Goal: Feedback & Contribution: Leave review/rating

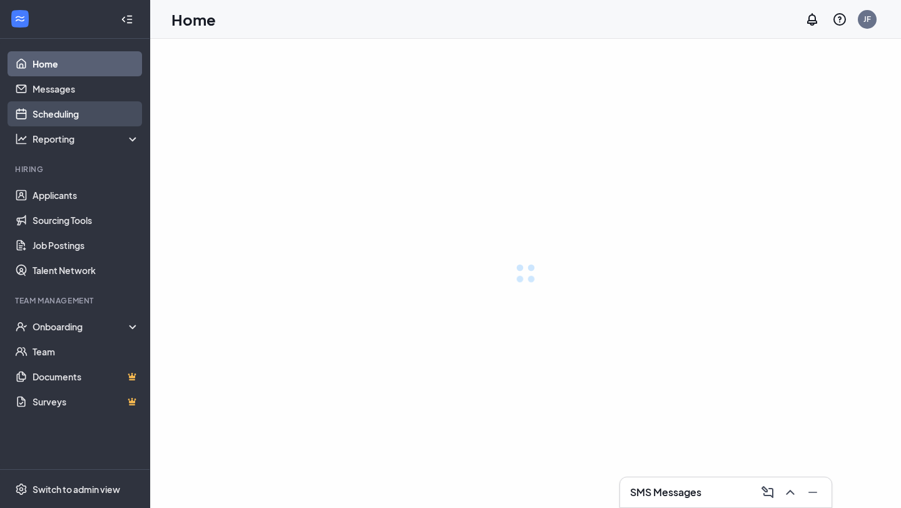
click at [95, 120] on link "Scheduling" at bounding box center [86, 113] width 107 height 25
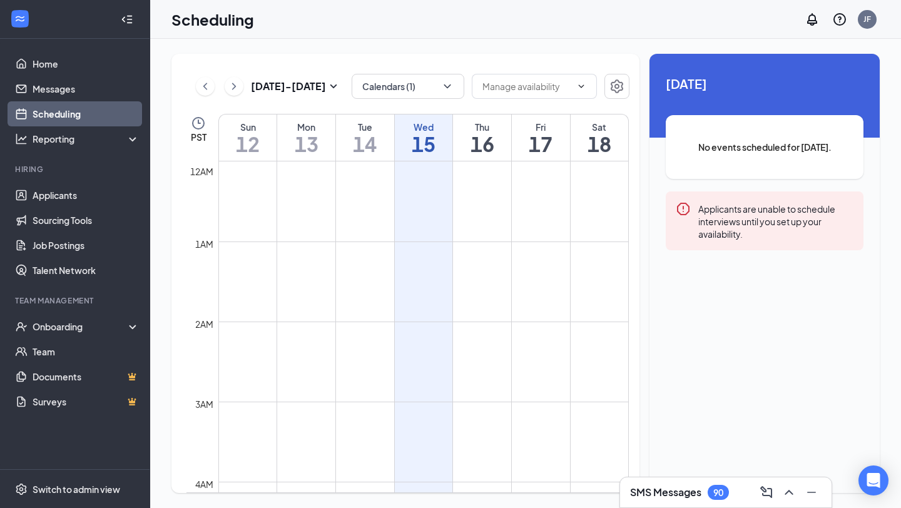
scroll to position [615, 0]
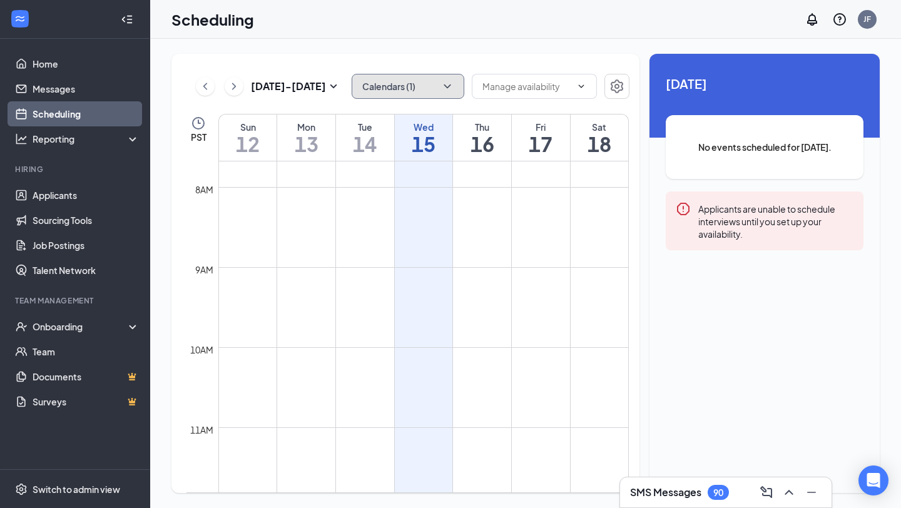
click at [443, 89] on icon "ChevronDown" at bounding box center [447, 86] width 13 height 13
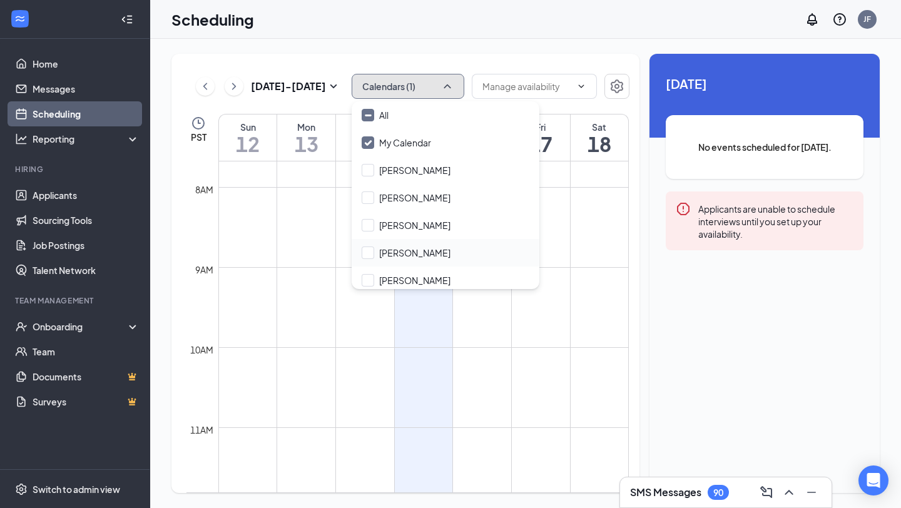
scroll to position [60, 0]
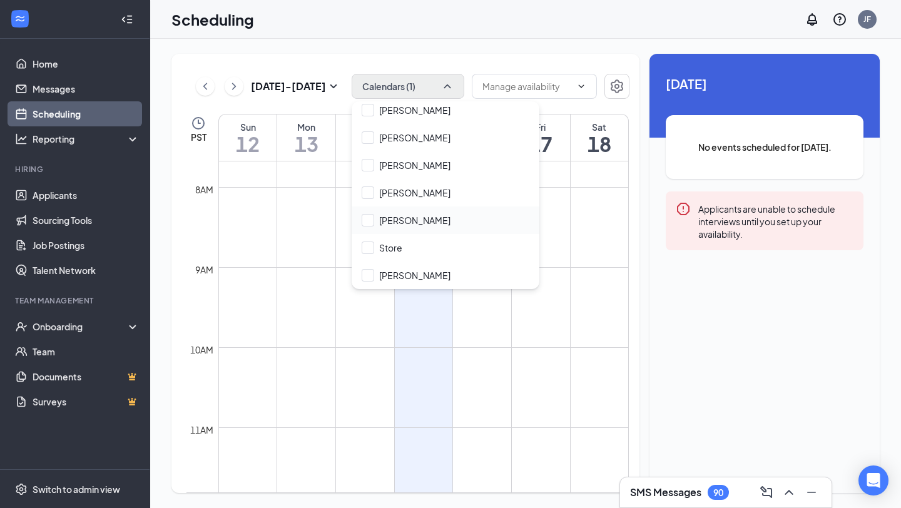
click at [426, 227] on div "[PERSON_NAME]" at bounding box center [446, 221] width 188 height 28
checkbox input "true"
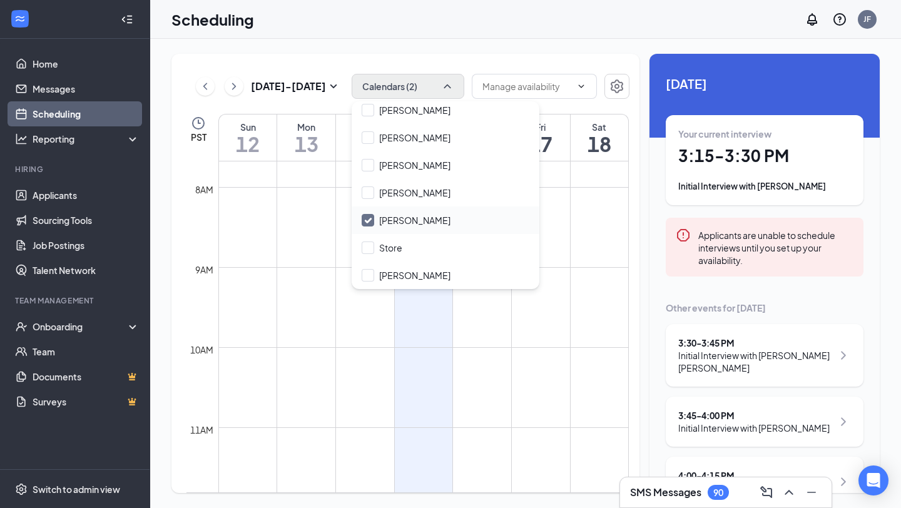
click at [770, 387] on div "3:30 - 3:45 PM Initial Interview with [PERSON_NAME] [PERSON_NAME] 3:45 - 4:00 P…" at bounding box center [765, 445] width 198 height 243
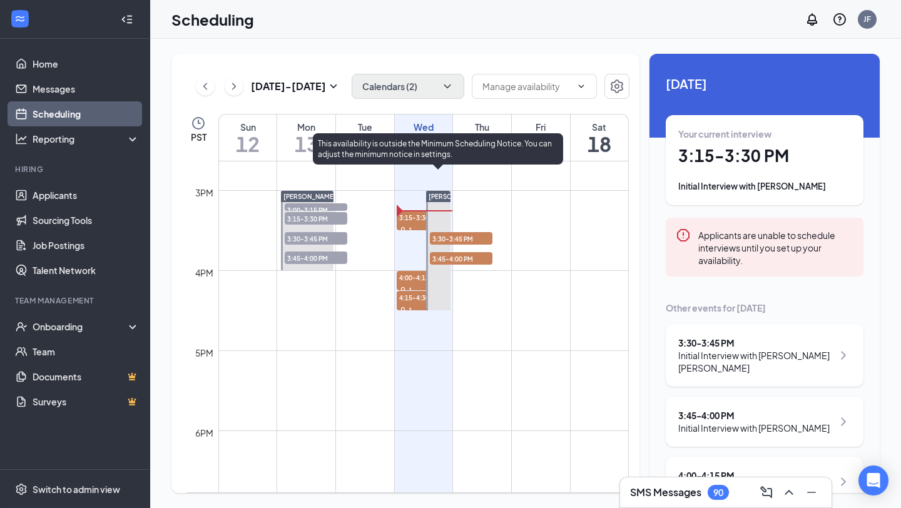
scroll to position [1171, 0]
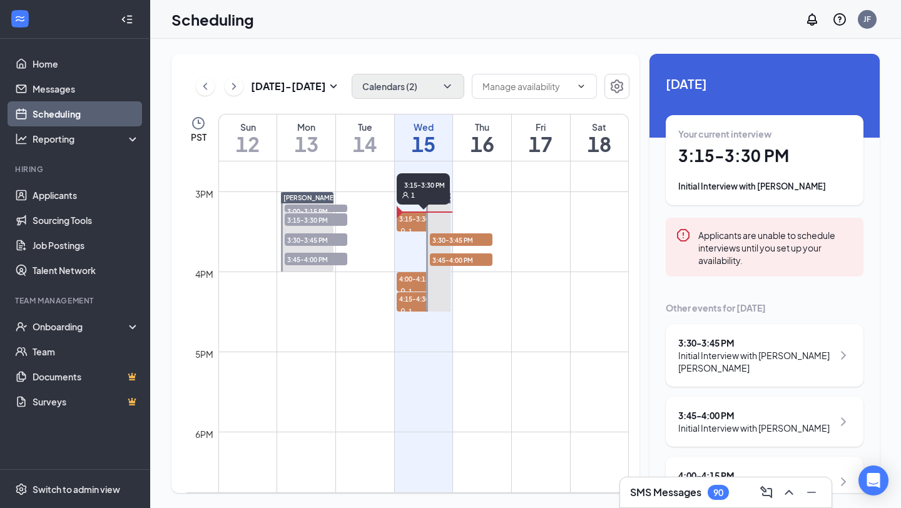
click at [417, 223] on span "3:15-3:30 PM" at bounding box center [424, 218] width 54 height 13
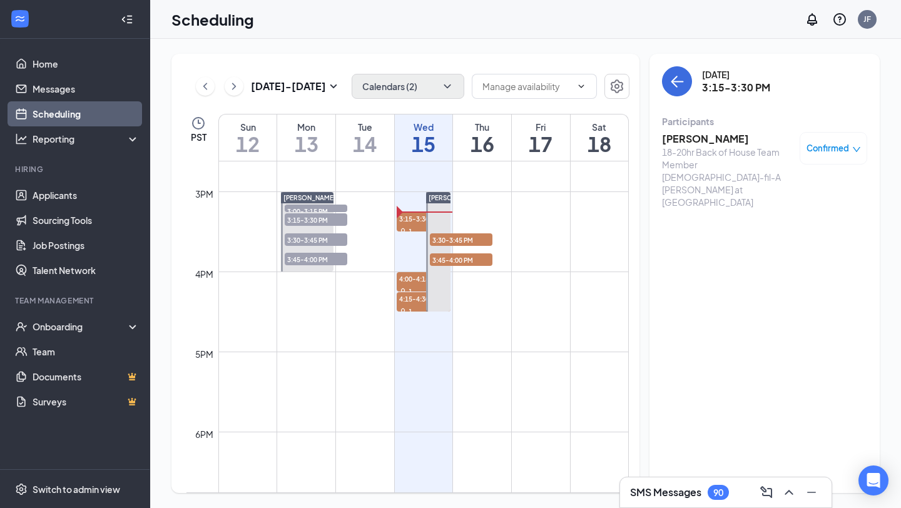
click at [690, 138] on h3 "[PERSON_NAME]" at bounding box center [727, 139] width 131 height 14
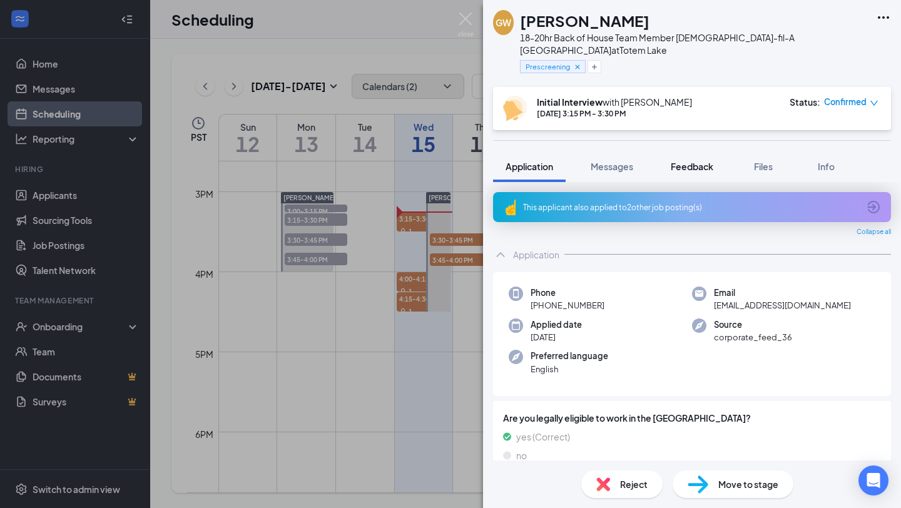
click at [713, 161] on span "Feedback" at bounding box center [692, 166] width 43 height 11
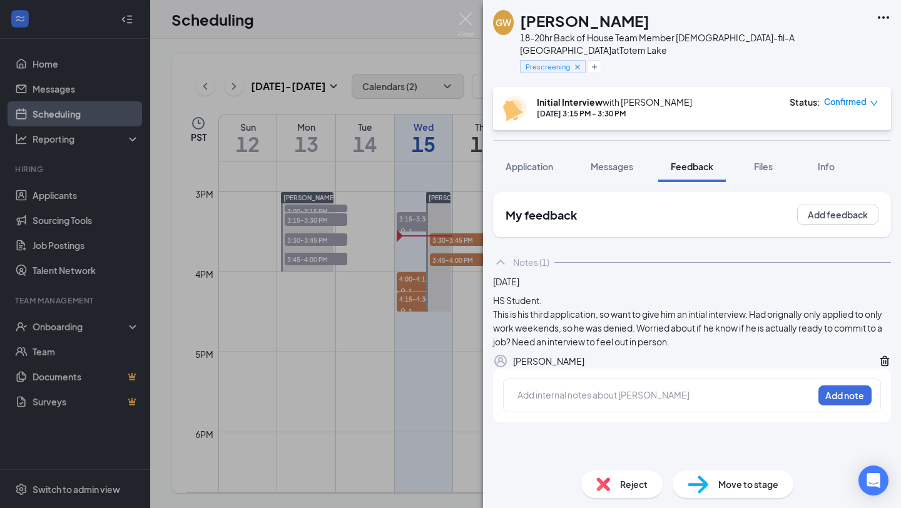
click at [447, 288] on div "[PERSON_NAME] 18-20hr Back of House Team Member [DEMOGRAPHIC_DATA]-fil-A [PERSO…" at bounding box center [450, 254] width 901 height 508
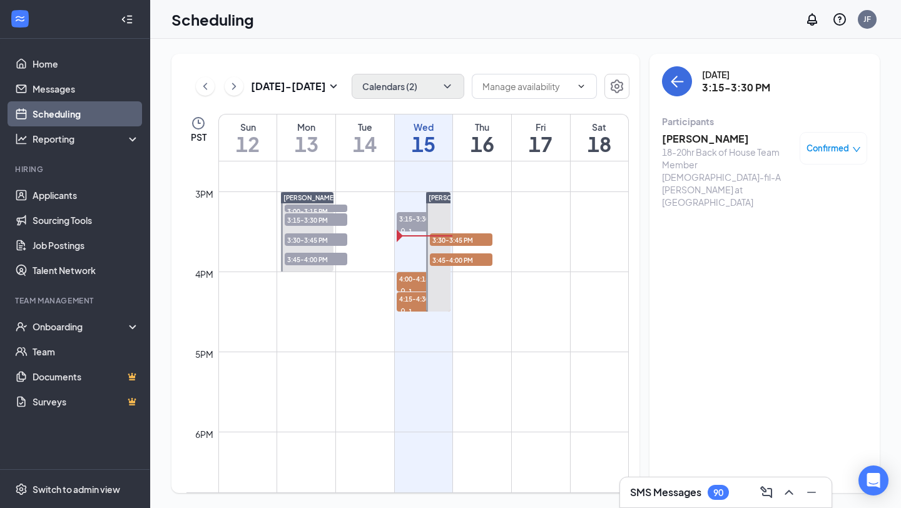
click at [452, 242] on span "3:30-3:45 PM" at bounding box center [461, 239] width 63 height 13
click at [727, 164] on div "16.66hr plus tips [DEMOGRAPHIC_DATA]-fil-A Delivery Driver ChickfilA [PERSON_NA…" at bounding box center [727, 191] width 131 height 63
click at [724, 143] on h3 "[PERSON_NAME] [PERSON_NAME]" at bounding box center [727, 146] width 131 height 28
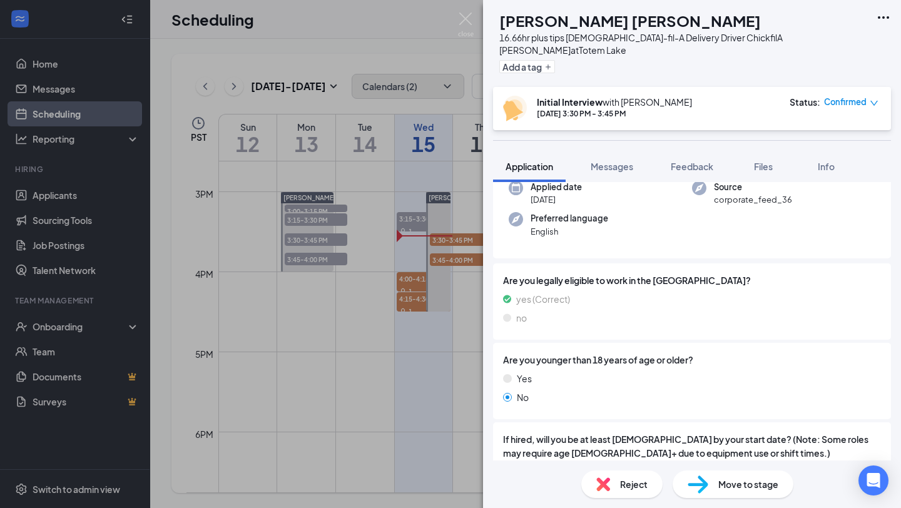
scroll to position [88, 0]
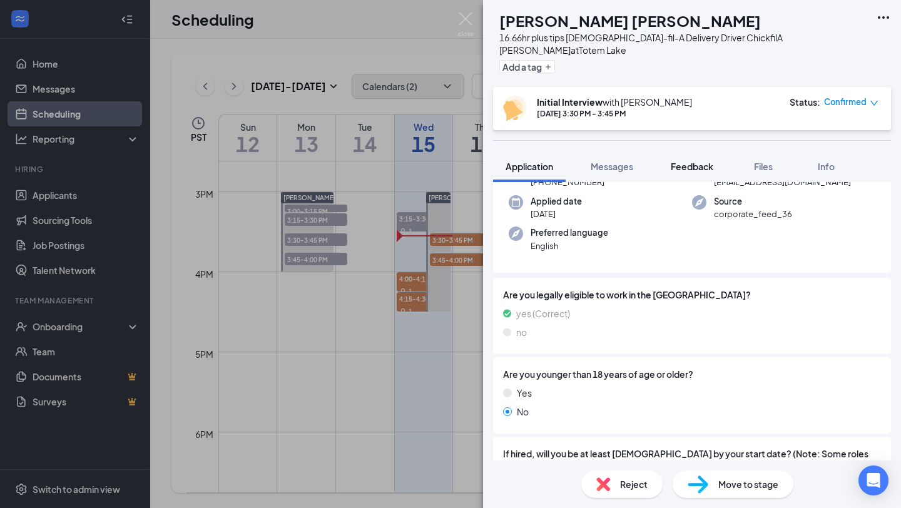
click at [704, 161] on span "Feedback" at bounding box center [692, 166] width 43 height 11
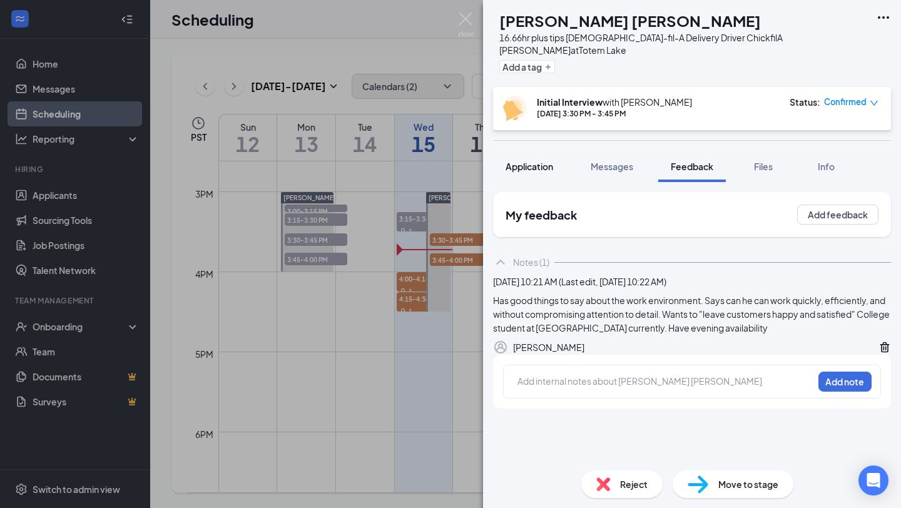
click at [524, 161] on span "Application" at bounding box center [530, 166] width 48 height 11
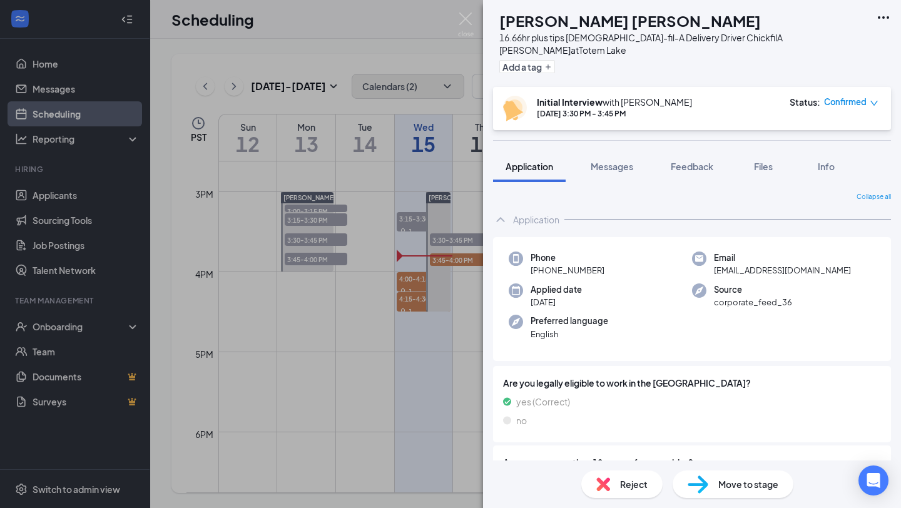
click at [245, 371] on div "AS [PERSON_NAME] [PERSON_NAME] 16.66hr plus tips [DEMOGRAPHIC_DATA]-fil-A Deliv…" at bounding box center [450, 254] width 901 height 508
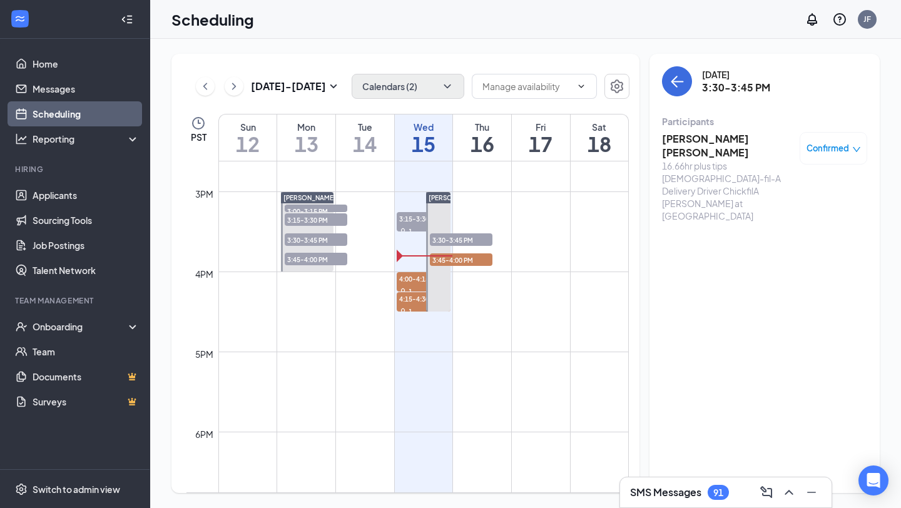
click at [412, 222] on span "3:15-3:30 PM" at bounding box center [424, 218] width 54 height 13
click at [715, 153] on div "18-20hr Back of House Team Member [DEMOGRAPHIC_DATA]-fil-A [PERSON_NAME] at [GE…" at bounding box center [727, 177] width 131 height 63
click at [704, 140] on h3 "[PERSON_NAME]" at bounding box center [727, 139] width 131 height 14
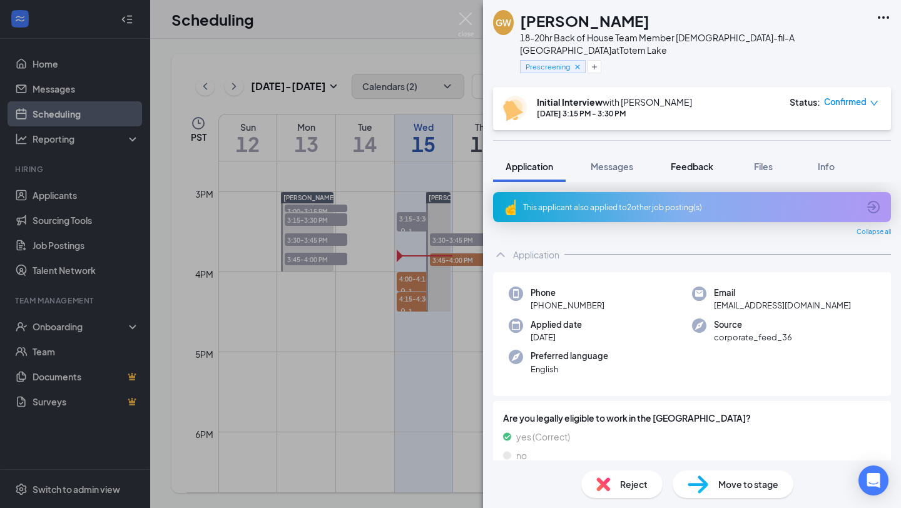
click at [680, 161] on span "Feedback" at bounding box center [692, 166] width 43 height 11
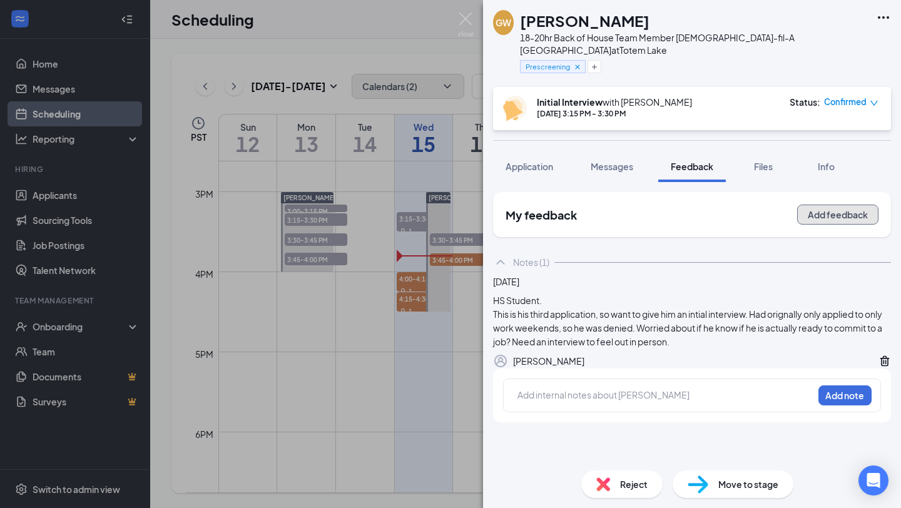
click at [830, 205] on button "Add feedback" at bounding box center [837, 215] width 81 height 20
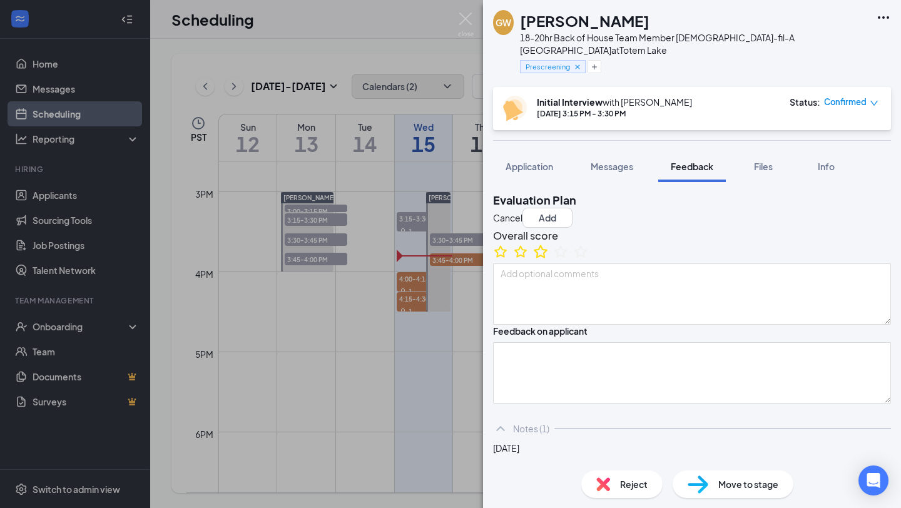
click at [548, 258] on icon "StarBorder" at bounding box center [541, 251] width 14 height 13
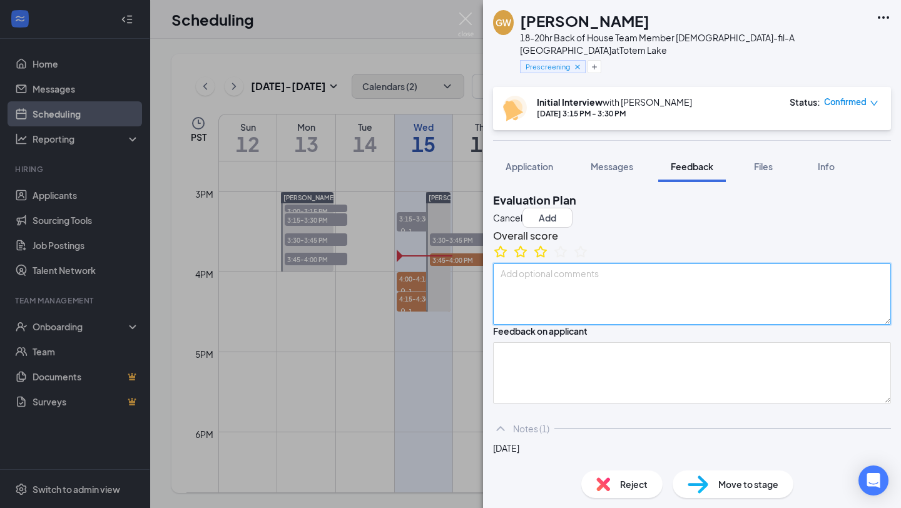
click at [567, 319] on textarea at bounding box center [692, 293] width 398 height 61
type textarea "S"
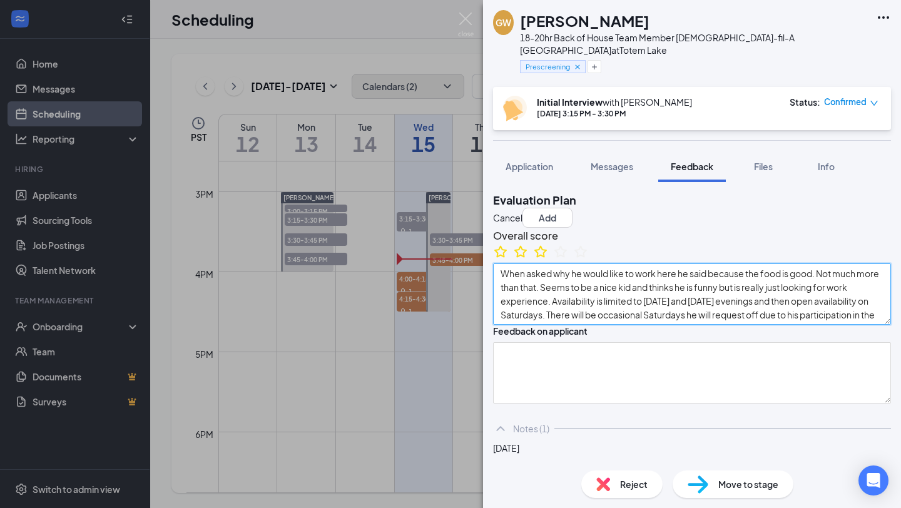
click at [518, 292] on textarea "When asked why he would like to work here he said because the food is good. Not…" at bounding box center [692, 293] width 398 height 61
drag, startPoint x: 755, startPoint y: 293, endPoint x: 775, endPoint y: 303, distance: 22.7
click at [765, 298] on textarea "Junior at [GEOGRAPHIC_DATA] in [GEOGRAPHIC_DATA] and lives here in [GEOGRAPHIC_…" at bounding box center [692, 293] width 398 height 61
click at [787, 306] on textarea "Junior at [GEOGRAPHIC_DATA] in [GEOGRAPHIC_DATA] and lives here in [GEOGRAPHIC_…" at bounding box center [692, 293] width 398 height 61
type textarea "Junior at [GEOGRAPHIC_DATA] in [GEOGRAPHIC_DATA] and lives here in [GEOGRAPHIC_…"
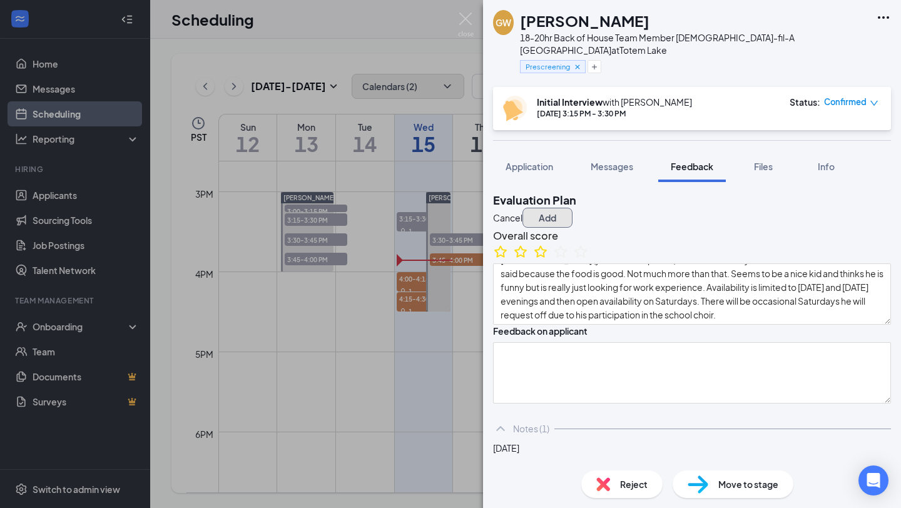
click at [573, 208] on button "Add" at bounding box center [548, 218] width 50 height 20
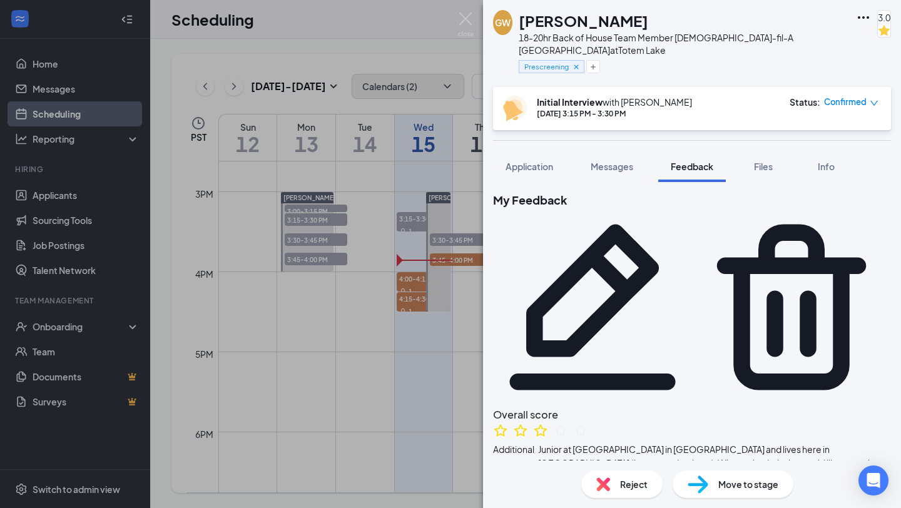
click at [225, 213] on div "[PERSON_NAME] 18-20hr Back of House Team Member [DEMOGRAPHIC_DATA]-fil-A [PERSO…" at bounding box center [450, 254] width 901 height 508
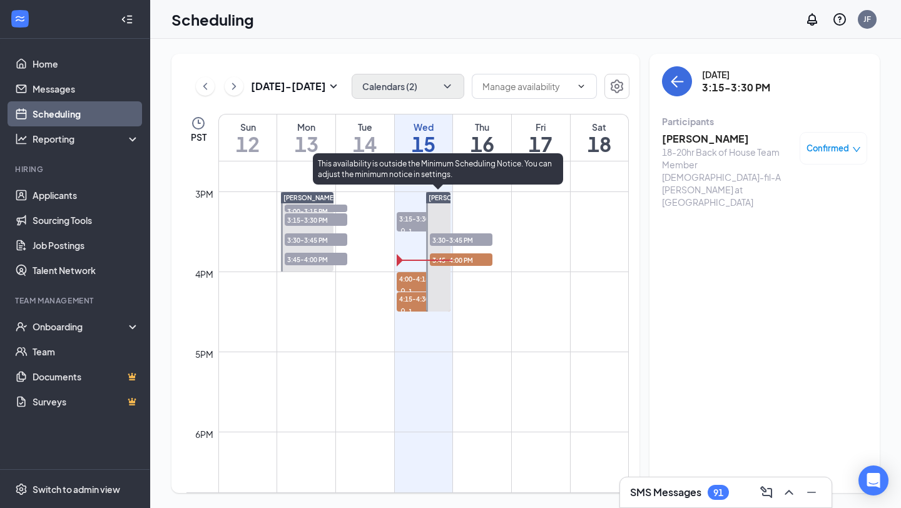
click at [477, 239] on span "3:30-3:45 PM" at bounding box center [461, 239] width 63 height 13
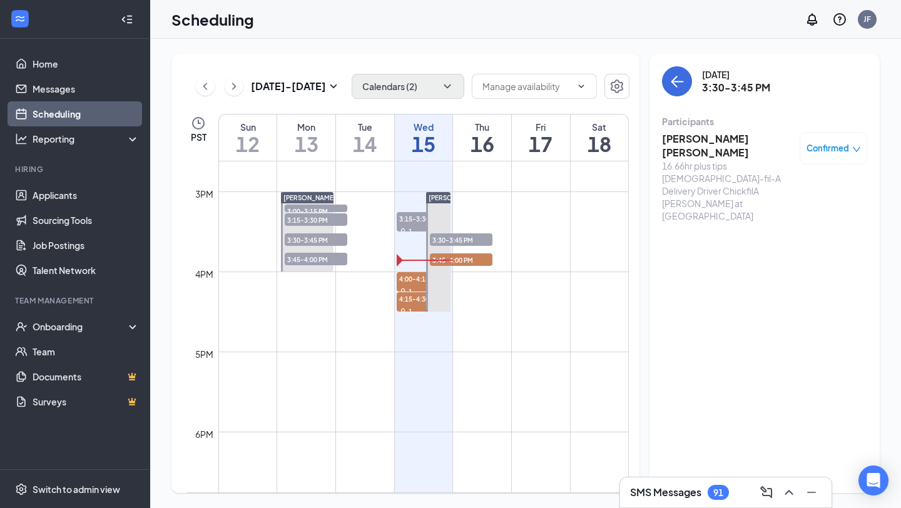
click at [752, 138] on h3 "[PERSON_NAME] [PERSON_NAME]" at bounding box center [727, 146] width 131 height 28
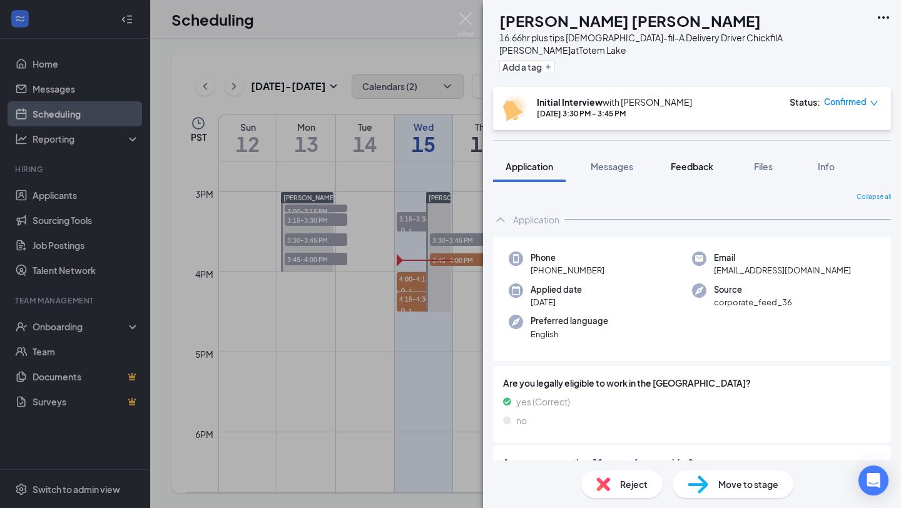
click at [694, 160] on div "Feedback" at bounding box center [692, 166] width 43 height 13
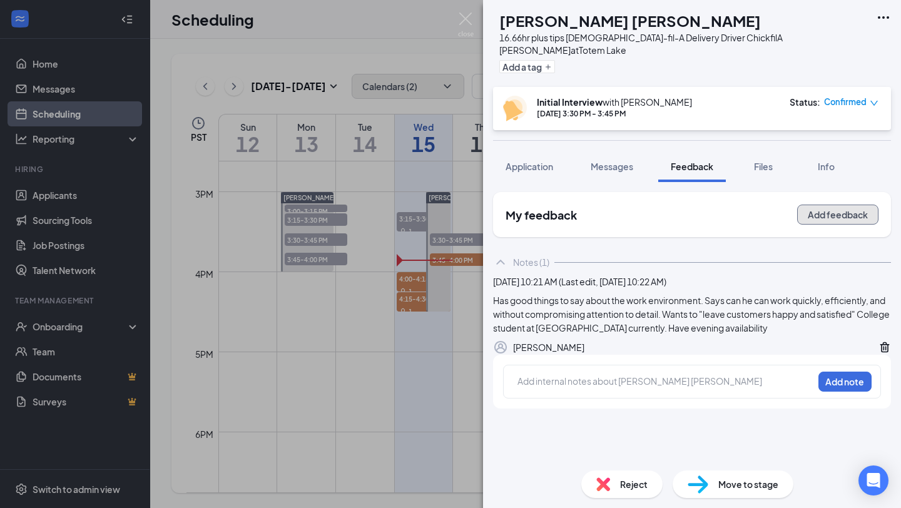
click at [822, 205] on button "Add feedback" at bounding box center [837, 215] width 81 height 20
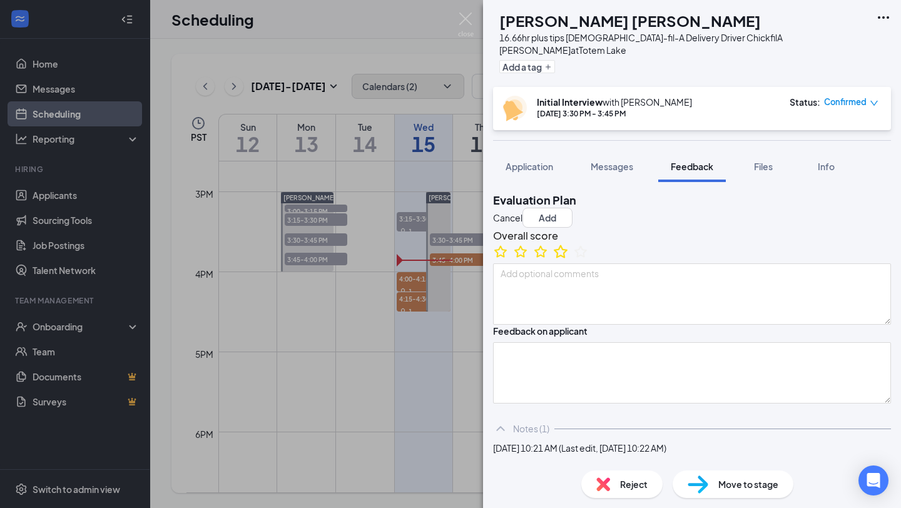
click at [569, 260] on icon "StarBorder" at bounding box center [561, 251] width 16 height 16
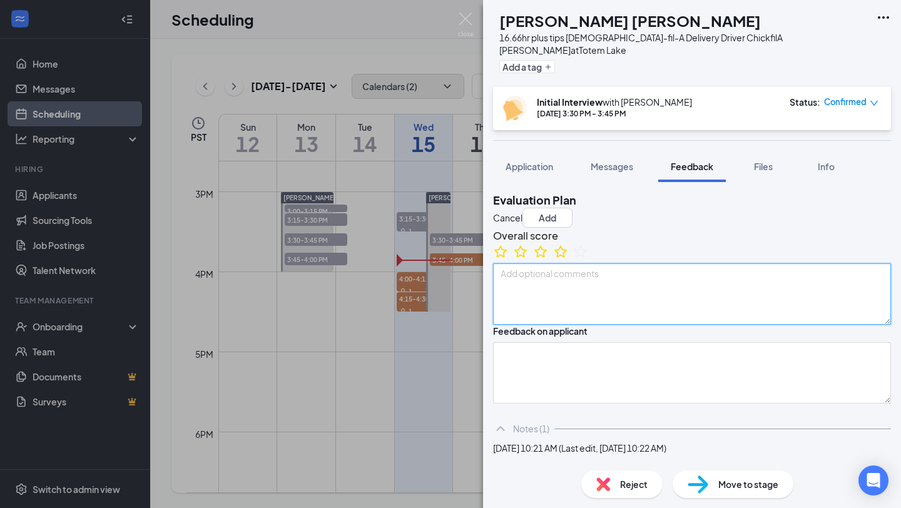
click at [544, 302] on textarea at bounding box center [692, 293] width 398 height 61
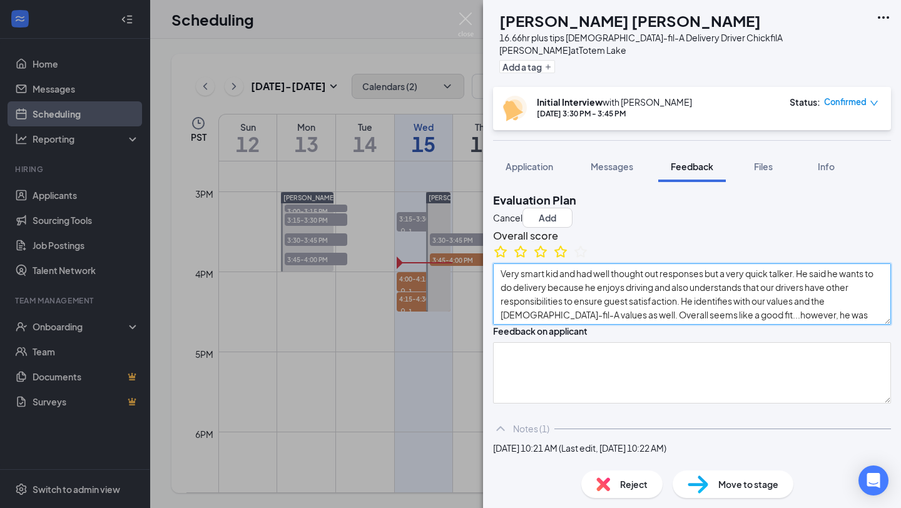
scroll to position [11, 0]
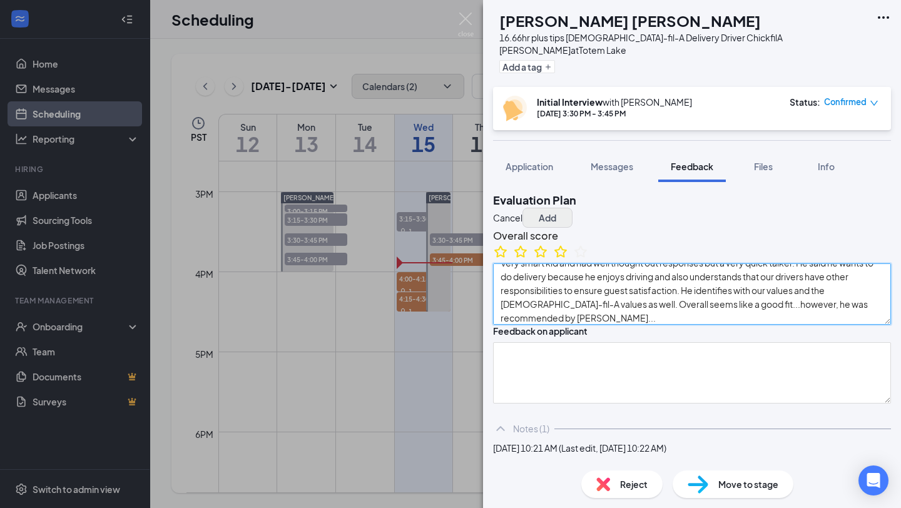
type textarea "Very smart kid and had well thought out responses but a very quick talker. He s…"
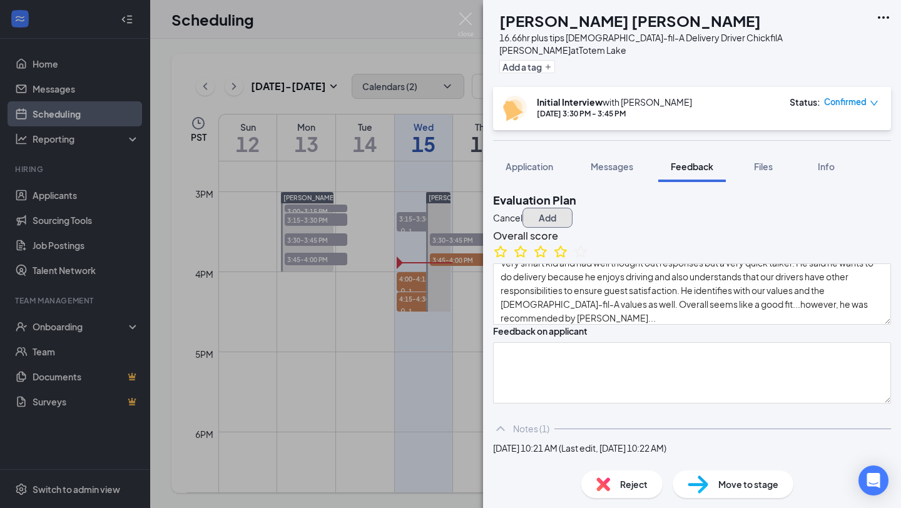
click at [573, 208] on button "Add" at bounding box center [548, 218] width 50 height 20
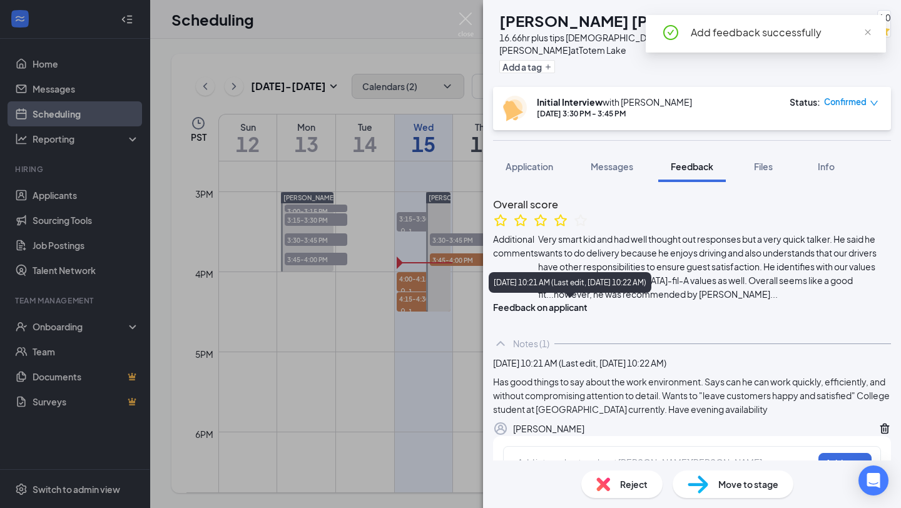
scroll to position [0, 0]
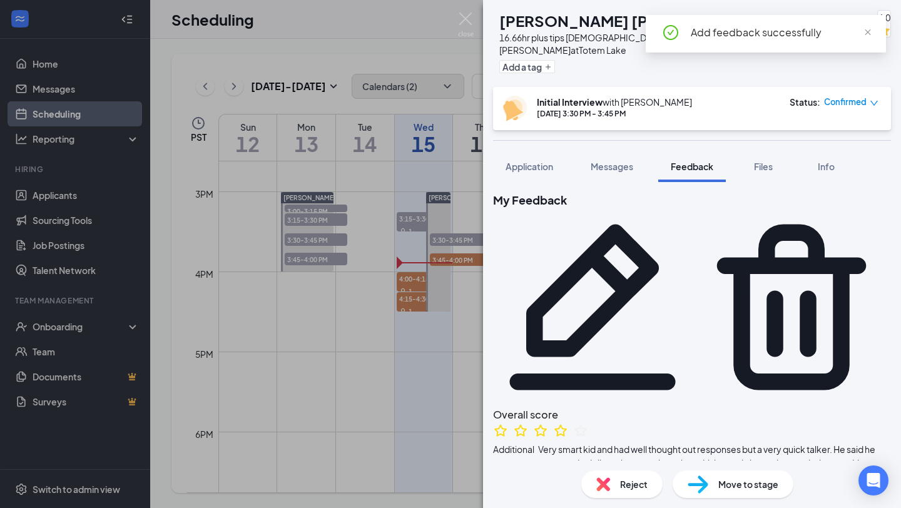
click at [476, 211] on div "AS [PERSON_NAME] [PERSON_NAME] 16.66hr plus tips [DEMOGRAPHIC_DATA]-fil-A Deliv…" at bounding box center [450, 254] width 901 height 508
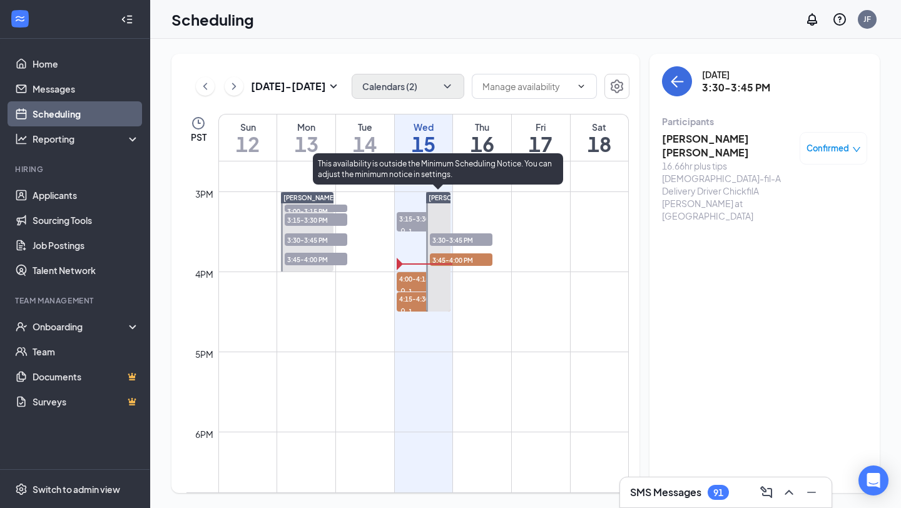
click at [451, 262] on span "3:45-4:00 PM" at bounding box center [461, 259] width 63 height 13
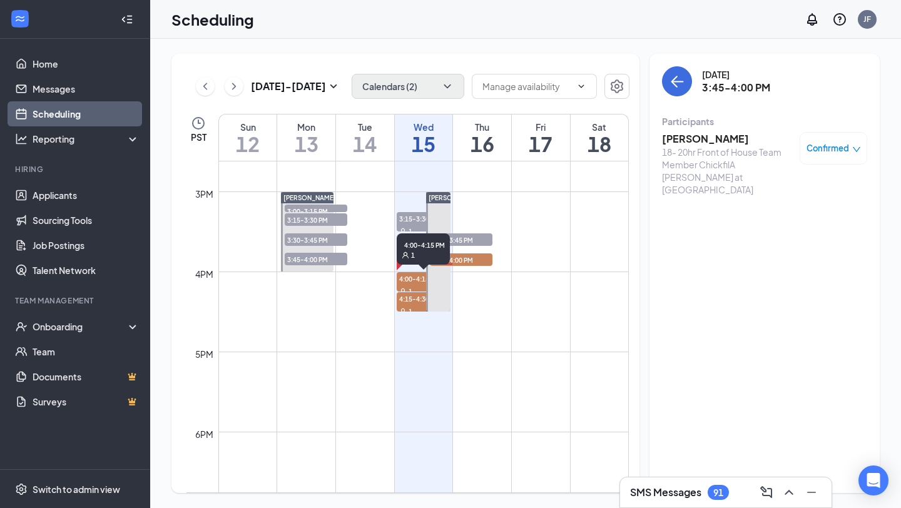
click at [400, 283] on span "4:00-4:15 PM" at bounding box center [424, 278] width 54 height 13
click at [695, 140] on h3 "[PERSON_NAME]" at bounding box center [727, 139] width 131 height 14
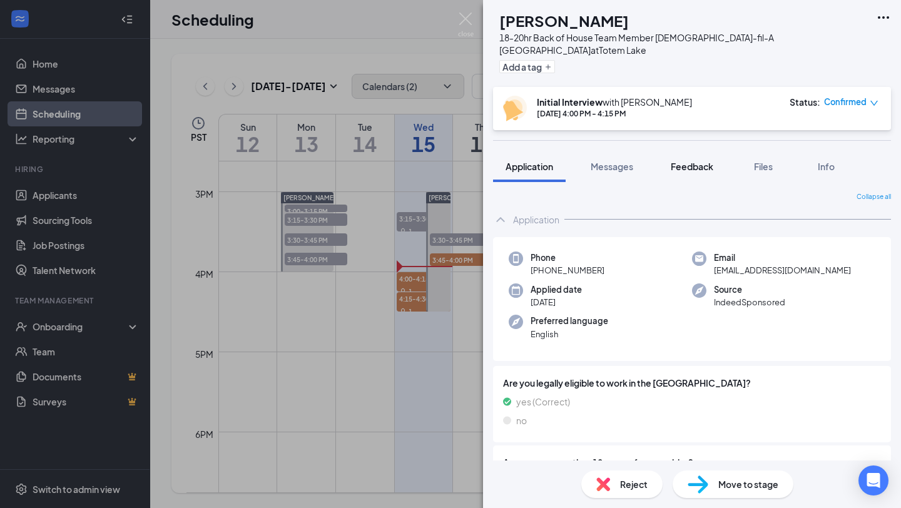
click at [694, 161] on span "Feedback" at bounding box center [692, 166] width 43 height 11
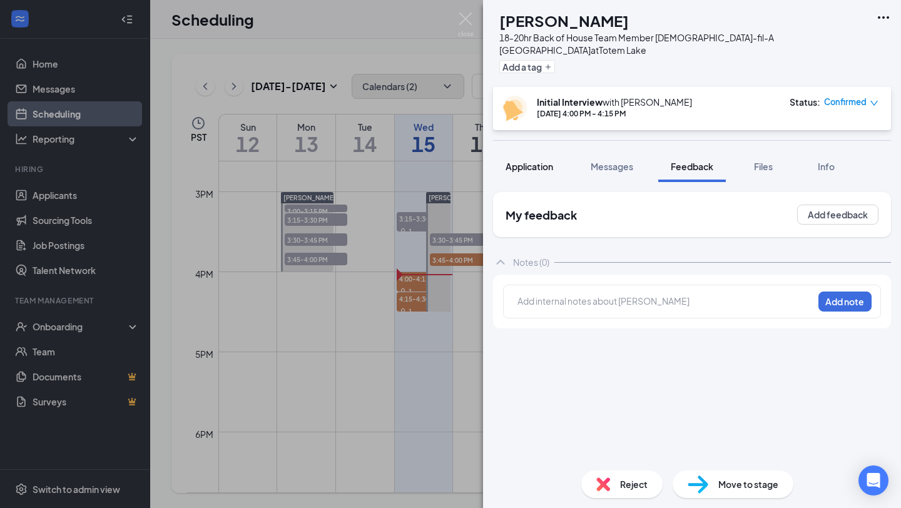
click at [520, 151] on button "Application" at bounding box center [529, 166] width 73 height 31
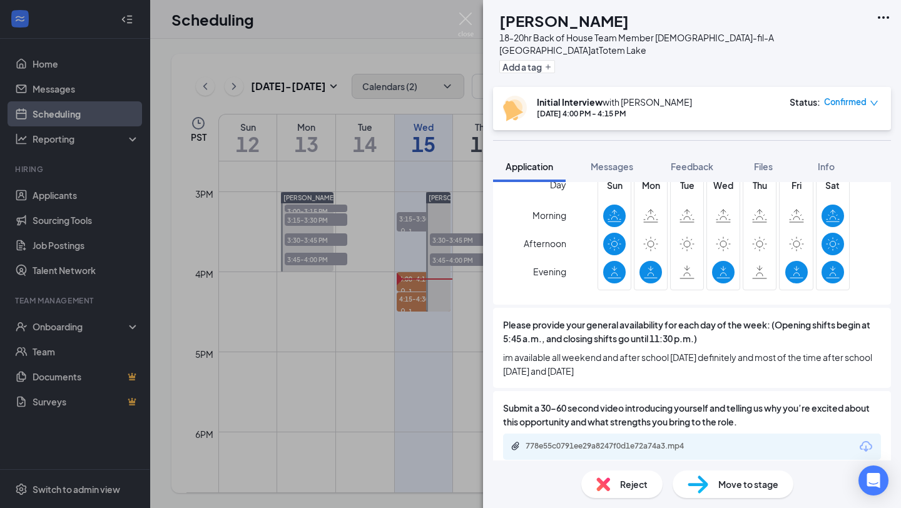
scroll to position [1248, 0]
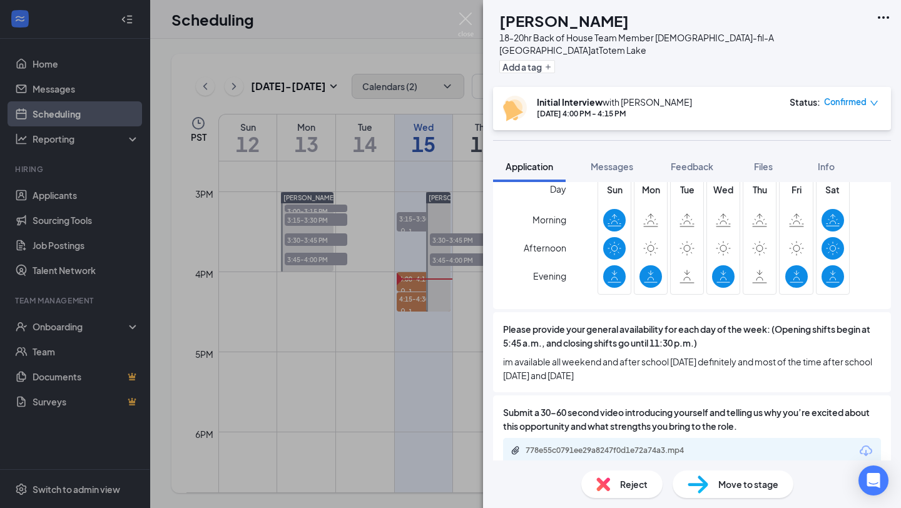
click at [369, 248] on div "SH [PERSON_NAME] 18-20hr Back of House Team Member [DEMOGRAPHIC_DATA]-fil-A [PE…" at bounding box center [450, 254] width 901 height 508
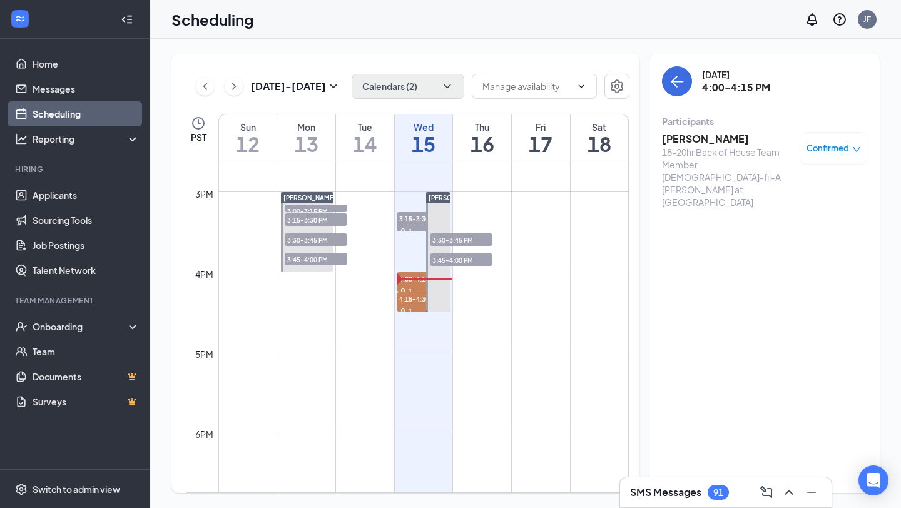
click at [338, 236] on span "3:30-3:45 PM" at bounding box center [316, 239] width 63 height 13
click at [443, 257] on span "3:45-4:00 PM" at bounding box center [461, 259] width 63 height 13
click at [707, 136] on h3 "[PERSON_NAME]" at bounding box center [727, 139] width 131 height 14
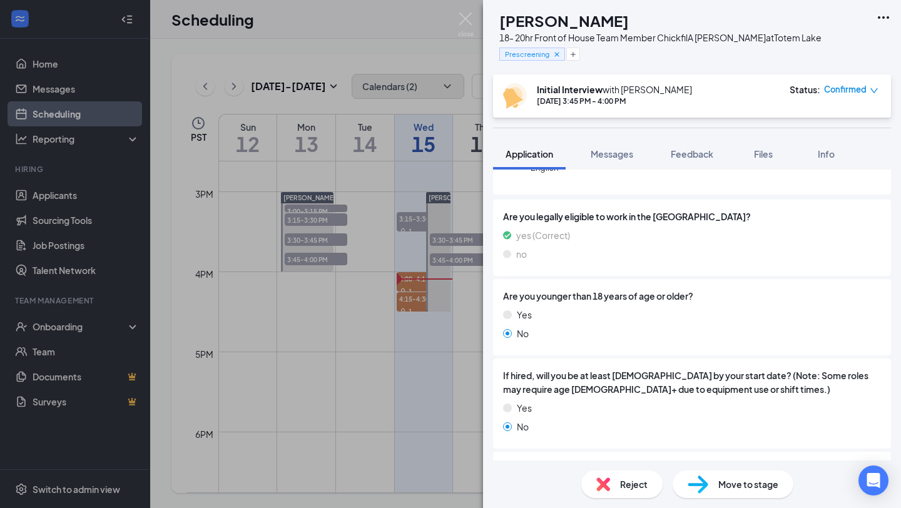
scroll to position [156, 0]
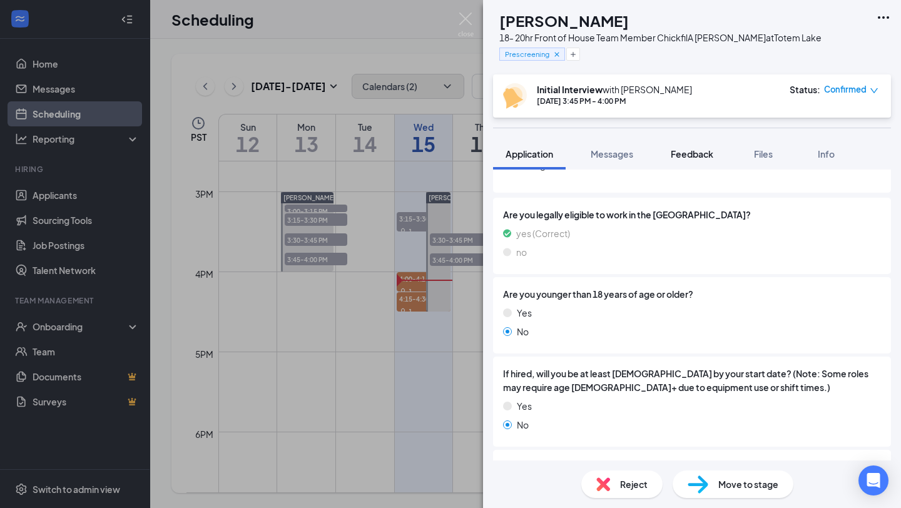
click at [693, 162] on button "Feedback" at bounding box center [692, 153] width 68 height 31
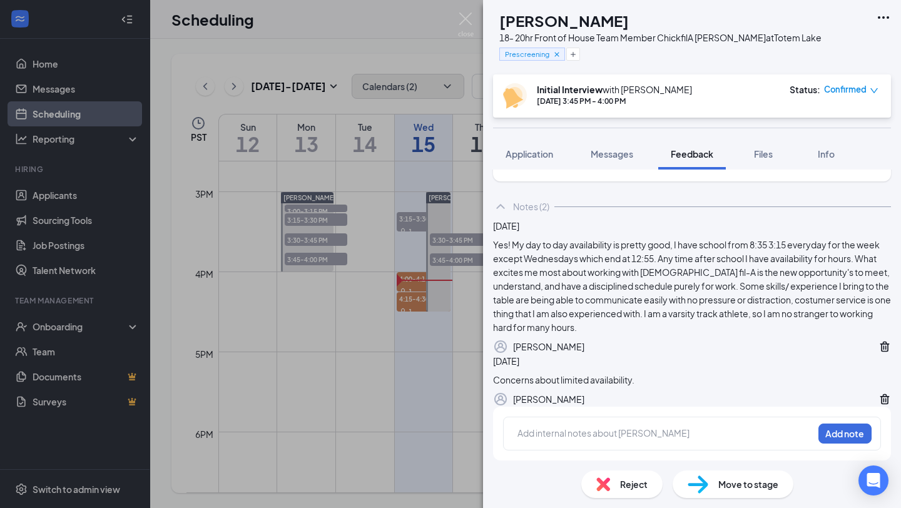
scroll to position [116, 0]
click at [439, 296] on div "FA [PERSON_NAME] 18- 20hr Front of House Team Member ChickfilA [PERSON_NAME] at…" at bounding box center [450, 254] width 901 height 508
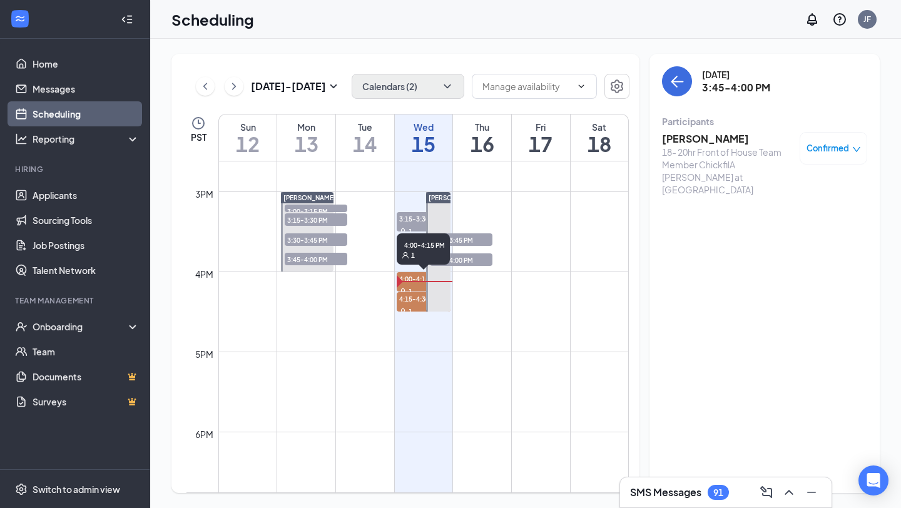
click at [408, 282] on span "4:00-4:15 PM" at bounding box center [424, 278] width 54 height 13
click at [421, 305] on div "1" at bounding box center [424, 311] width 54 height 13
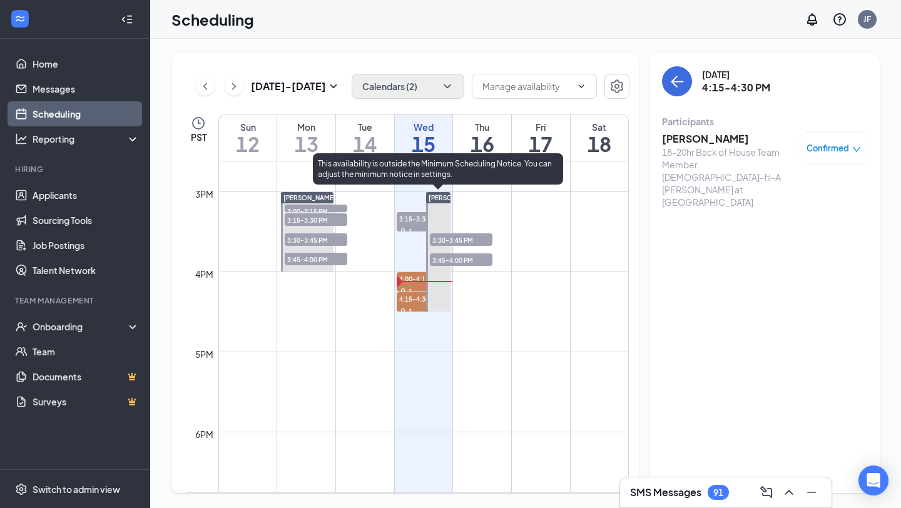
click at [452, 261] on span "3:45-4:00 PM" at bounding box center [461, 259] width 63 height 13
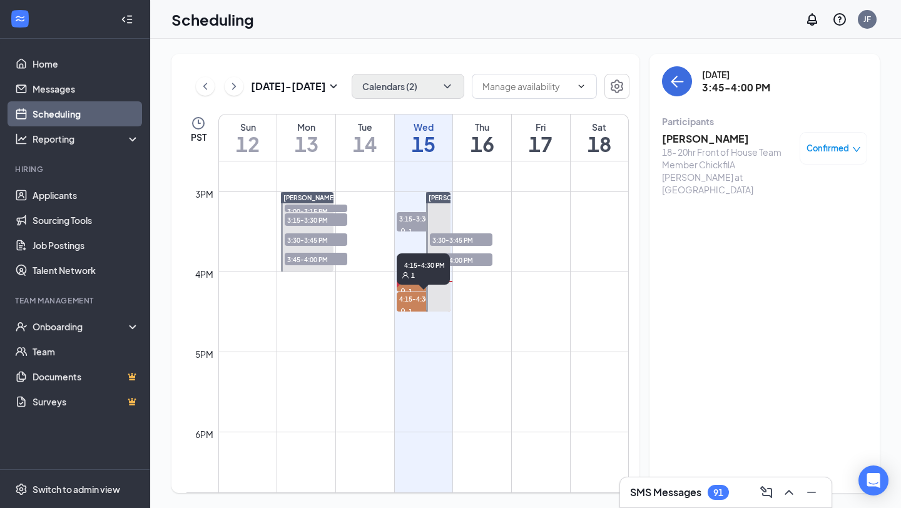
click at [417, 303] on span "4:15-4:30 PM" at bounding box center [424, 298] width 54 height 13
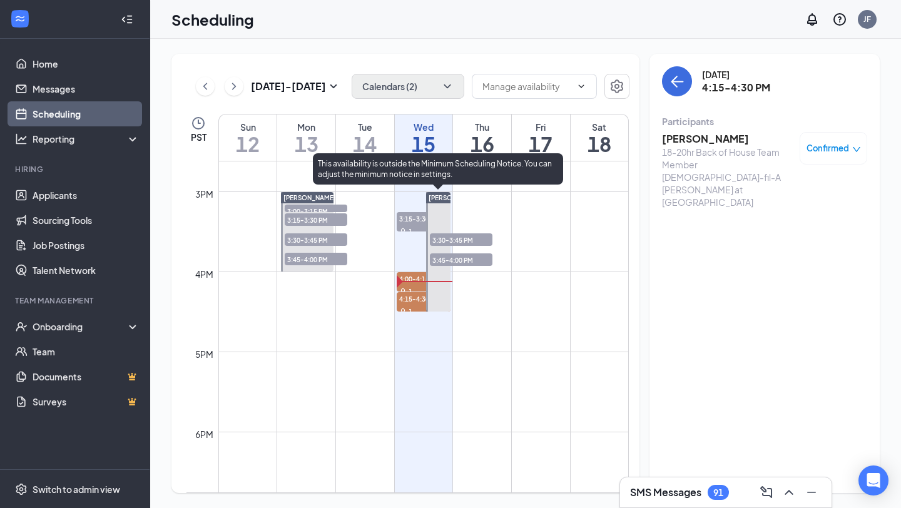
click at [473, 262] on span "3:45-4:00 PM" at bounding box center [461, 259] width 63 height 13
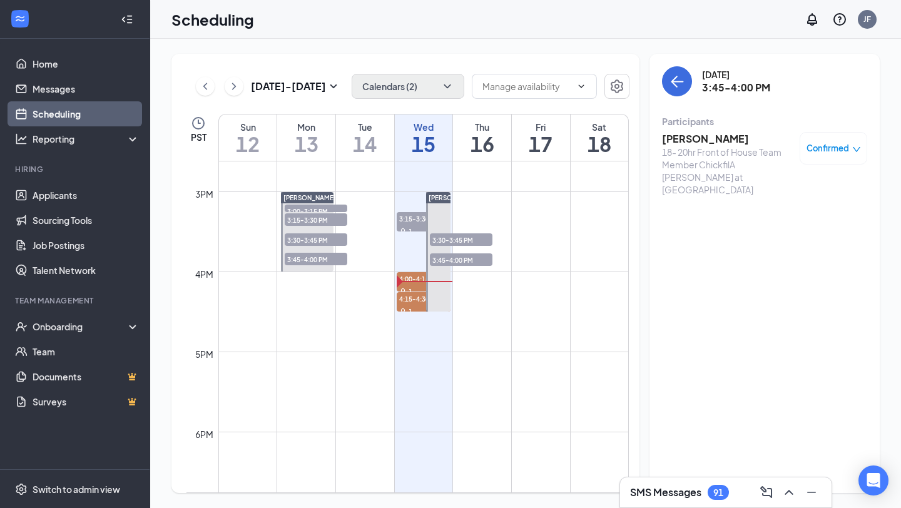
click at [700, 143] on h3 "[PERSON_NAME]" at bounding box center [727, 139] width 131 height 14
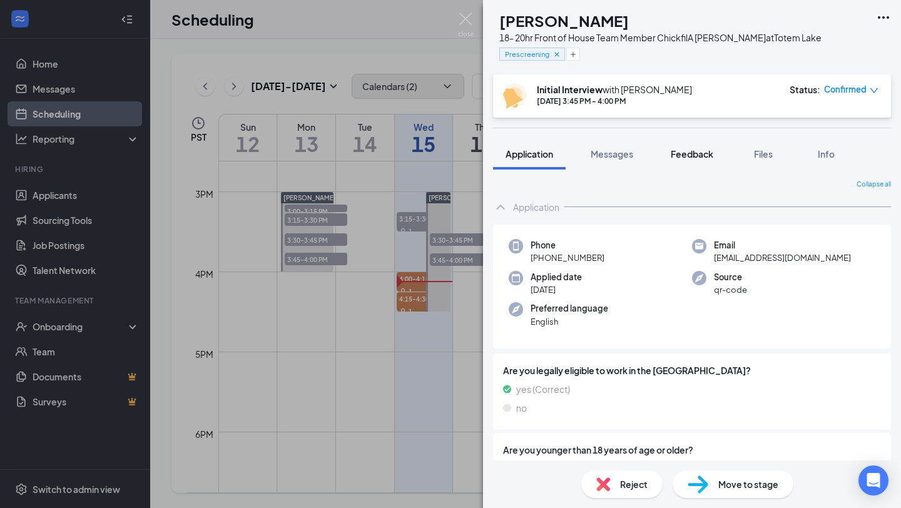
click at [694, 156] on span "Feedback" at bounding box center [692, 153] width 43 height 11
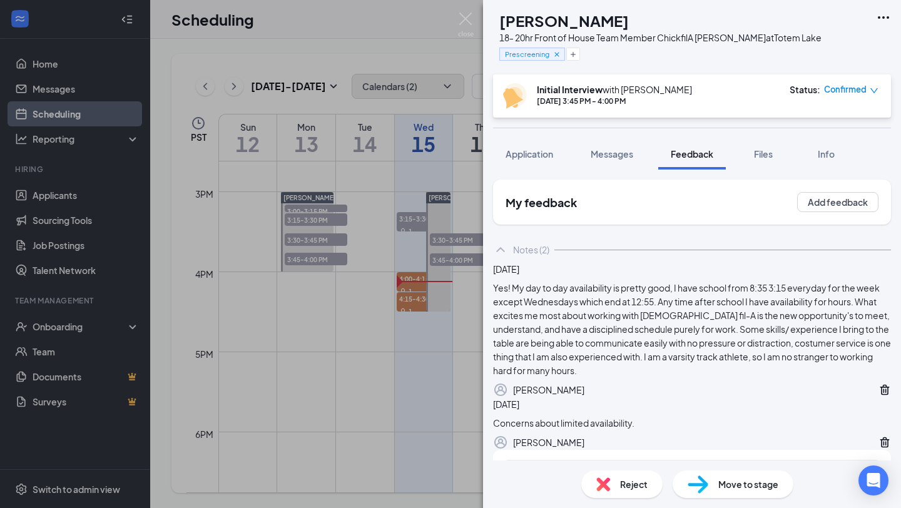
scroll to position [115, 0]
